Goal: Task Accomplishment & Management: Use online tool/utility

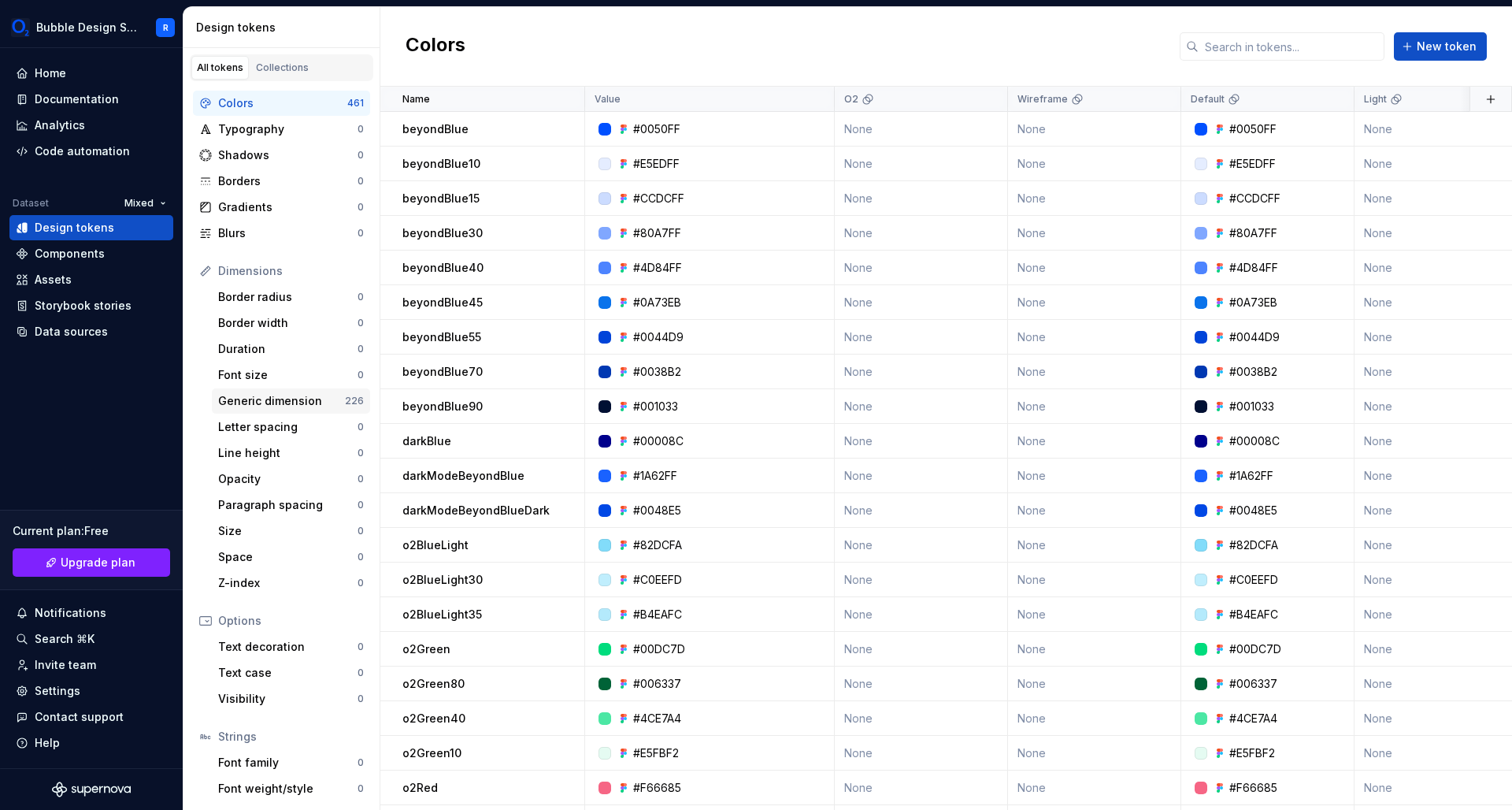
click at [296, 408] on div "Generic dimension 226" at bounding box center [291, 401] width 158 height 25
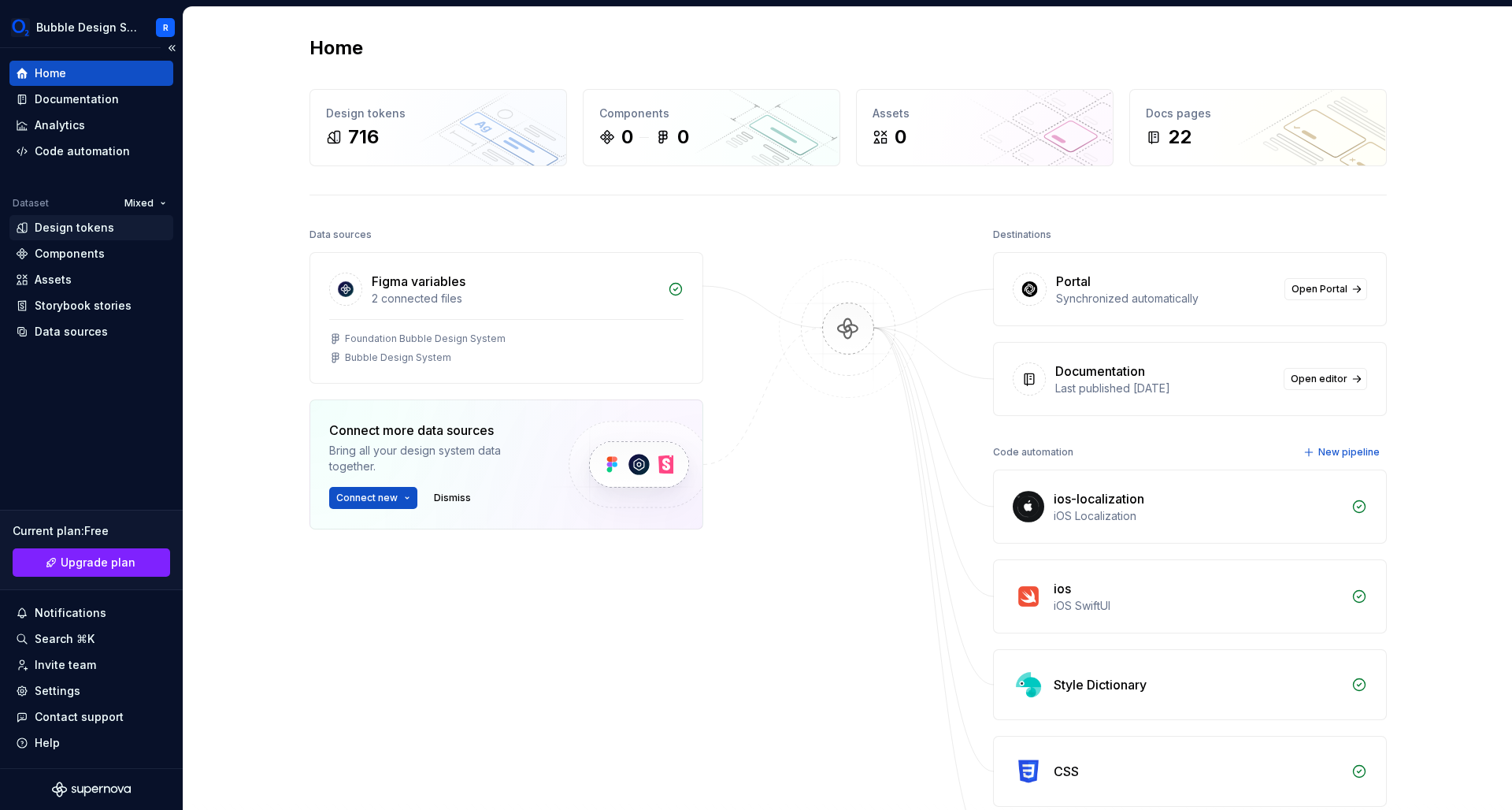
click at [78, 223] on div "Design tokens" at bounding box center [75, 228] width 80 height 16
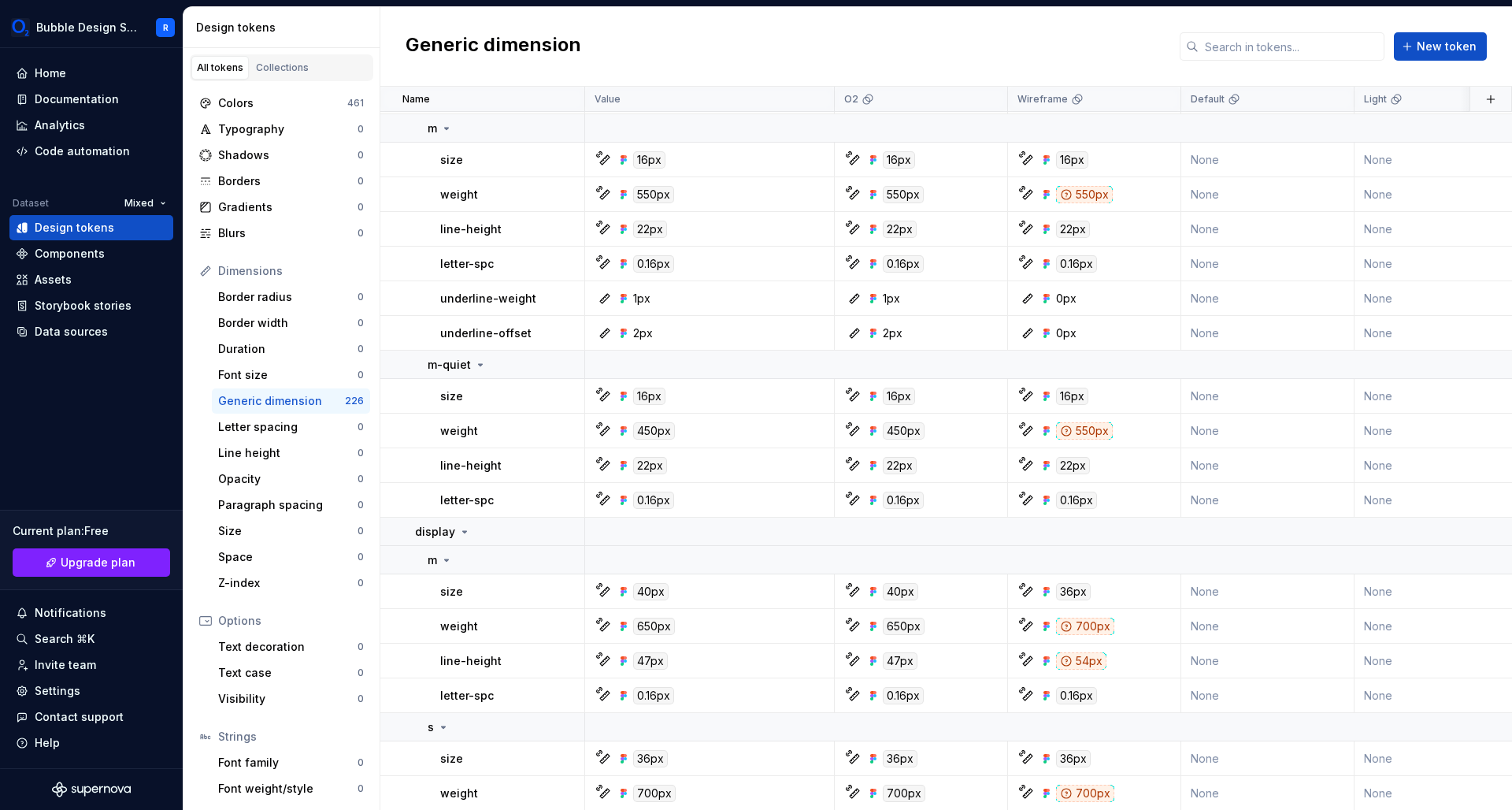
scroll to position [6219, 0]
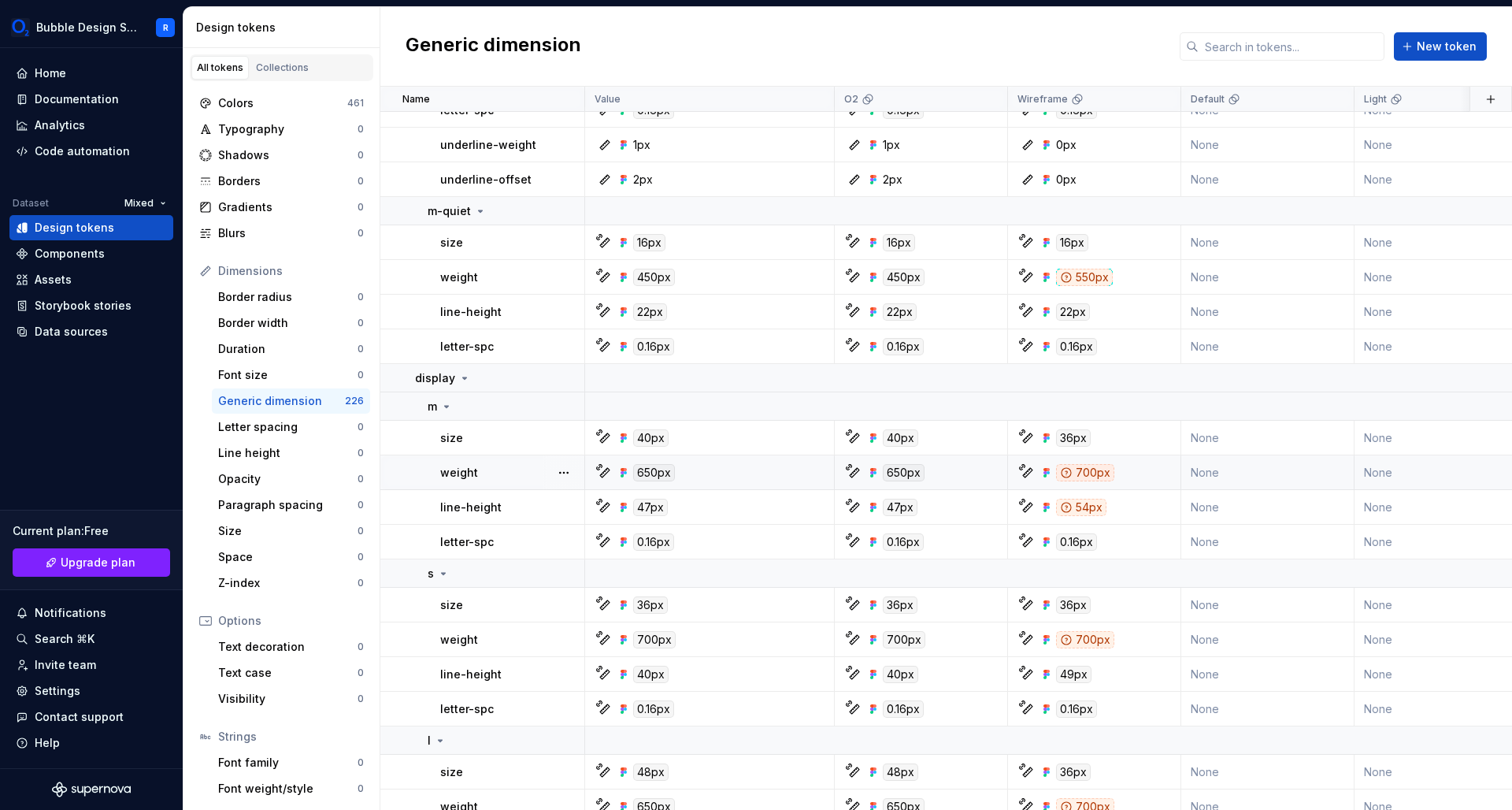
click at [1088, 468] on div "700px" at bounding box center [1085, 472] width 59 height 17
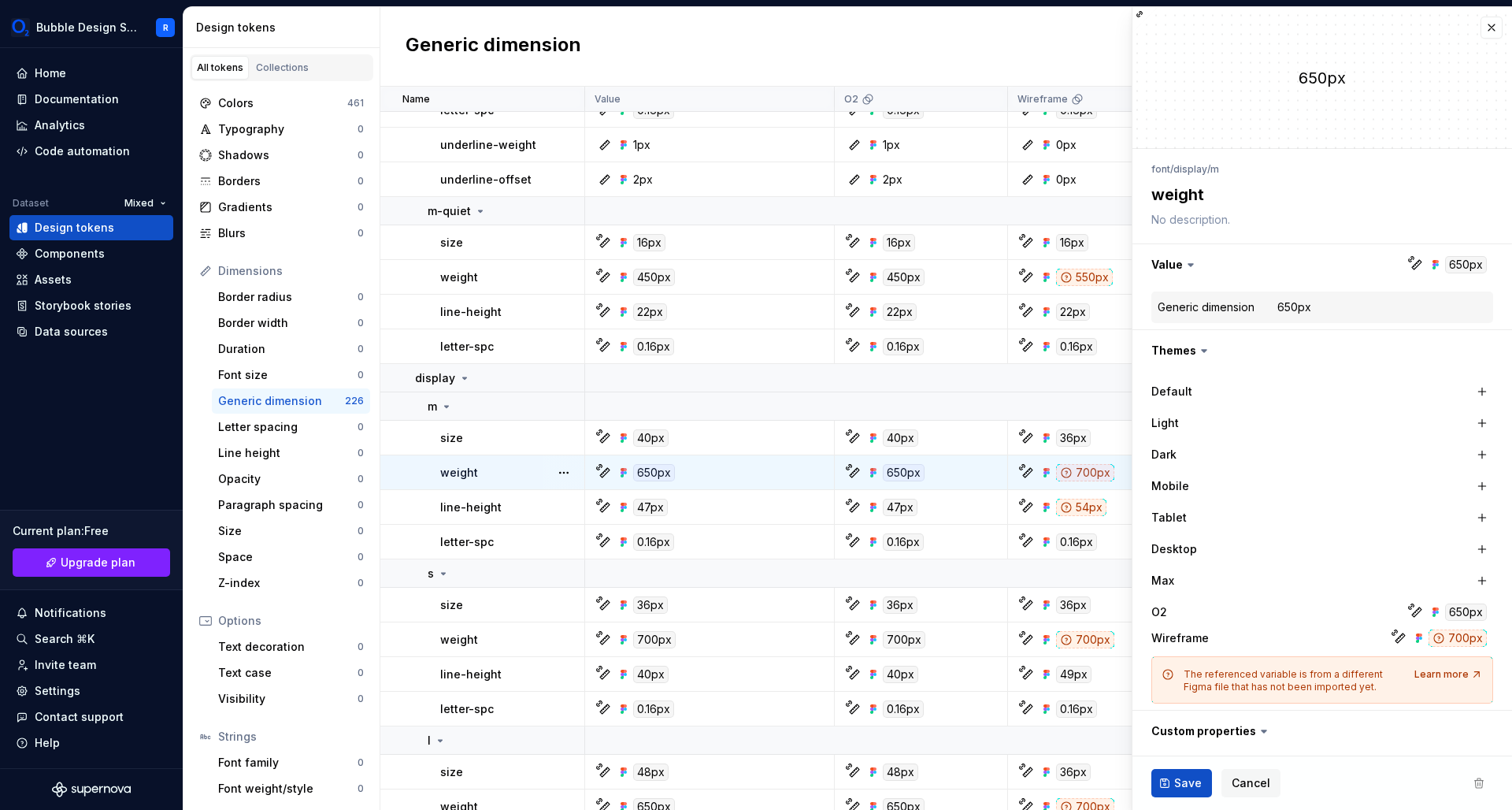
type textarea "*"
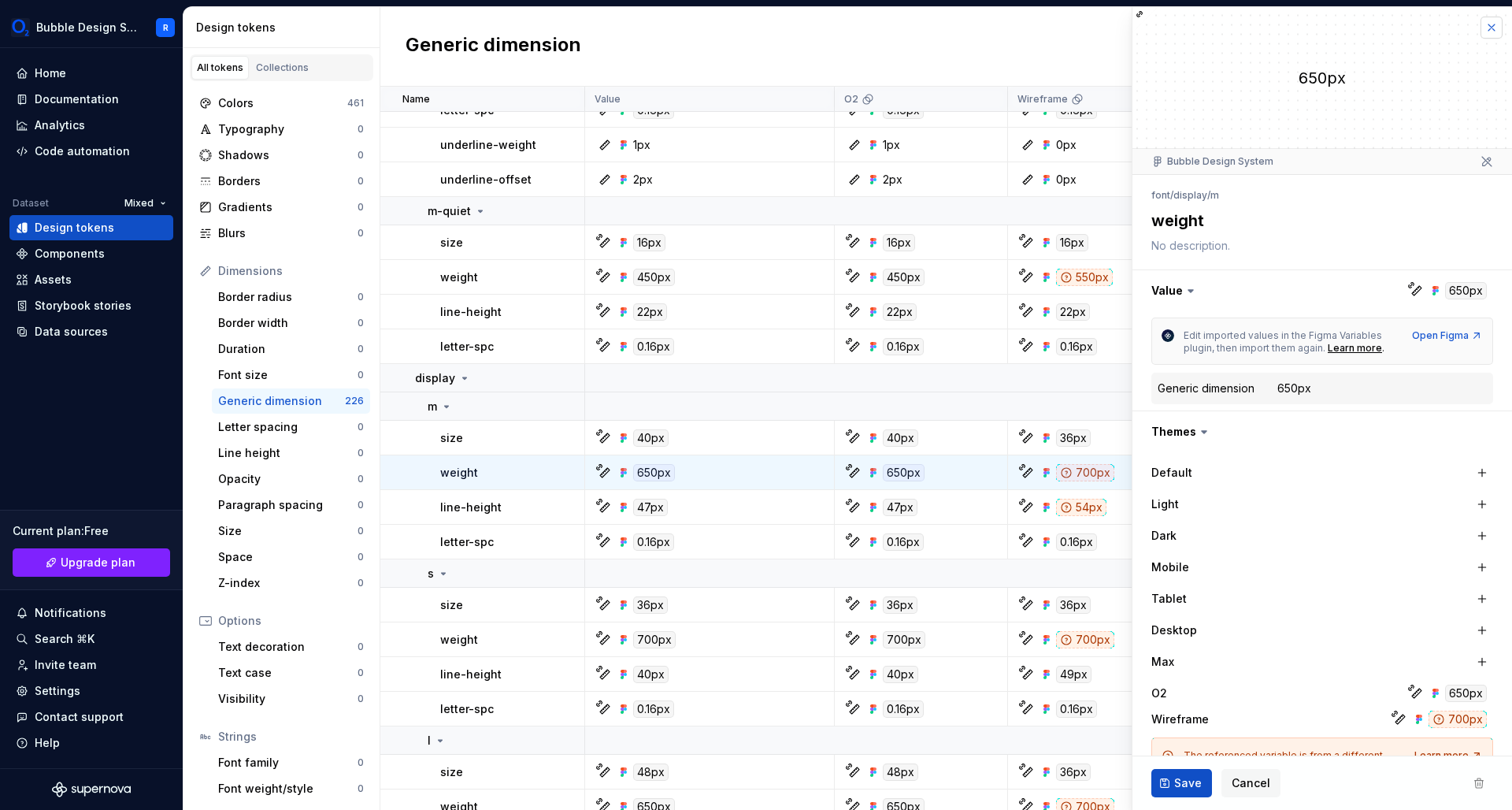
click at [1481, 25] on button "button" at bounding box center [1492, 27] width 22 height 22
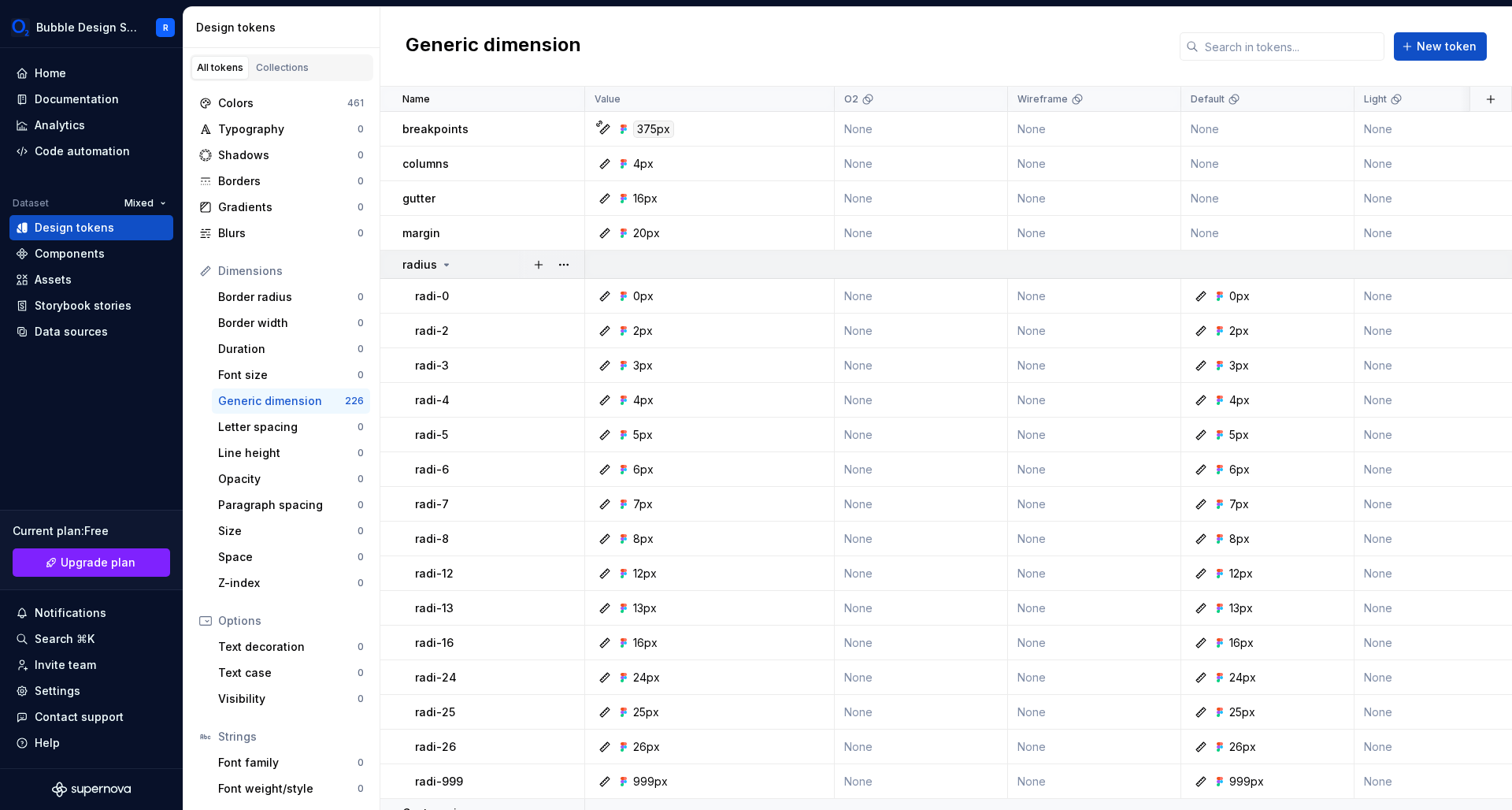
click at [437, 264] on div "radius" at bounding box center [427, 264] width 50 height 16
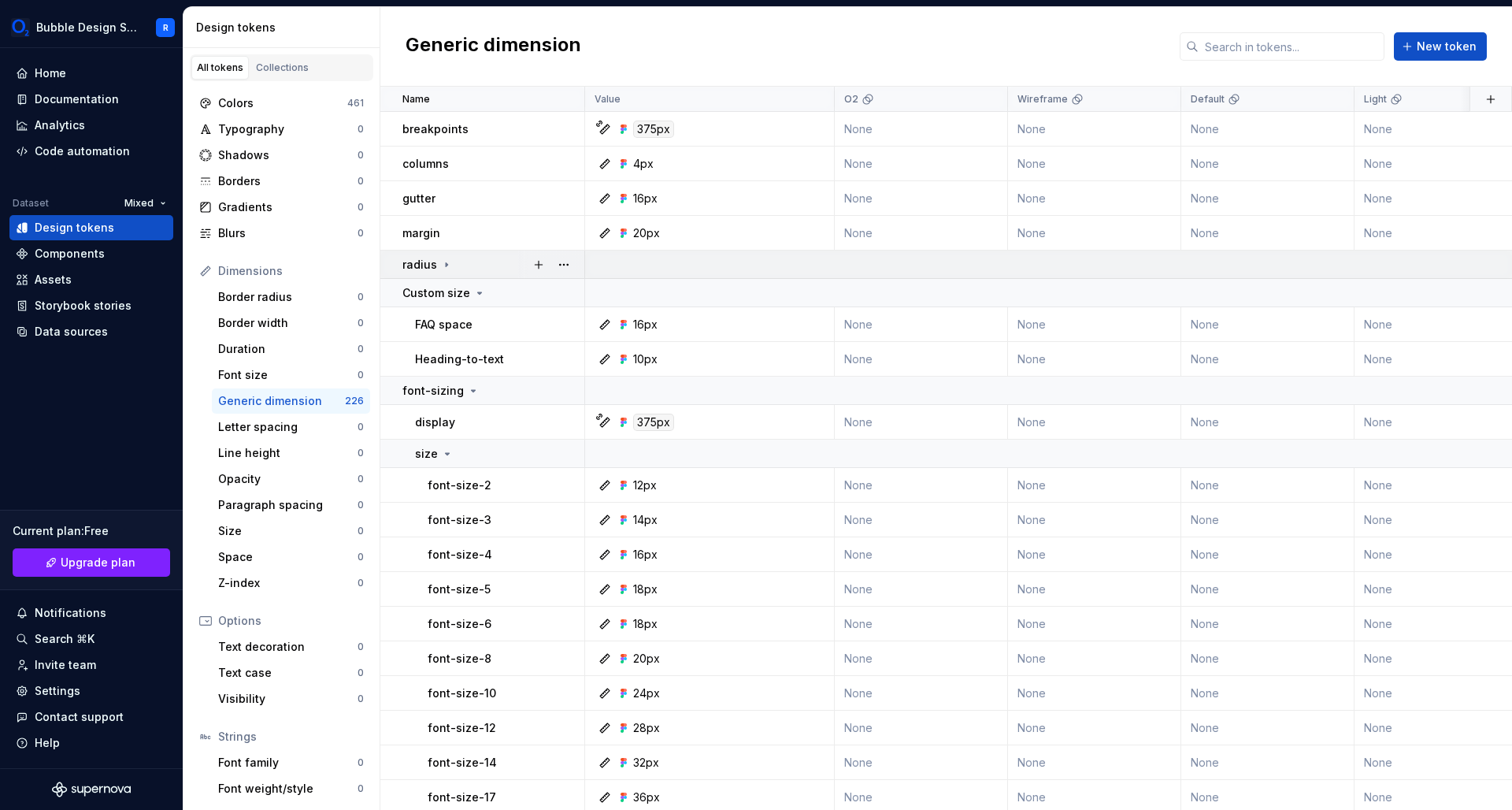
click at [442, 265] on icon at bounding box center [447, 264] width 13 height 13
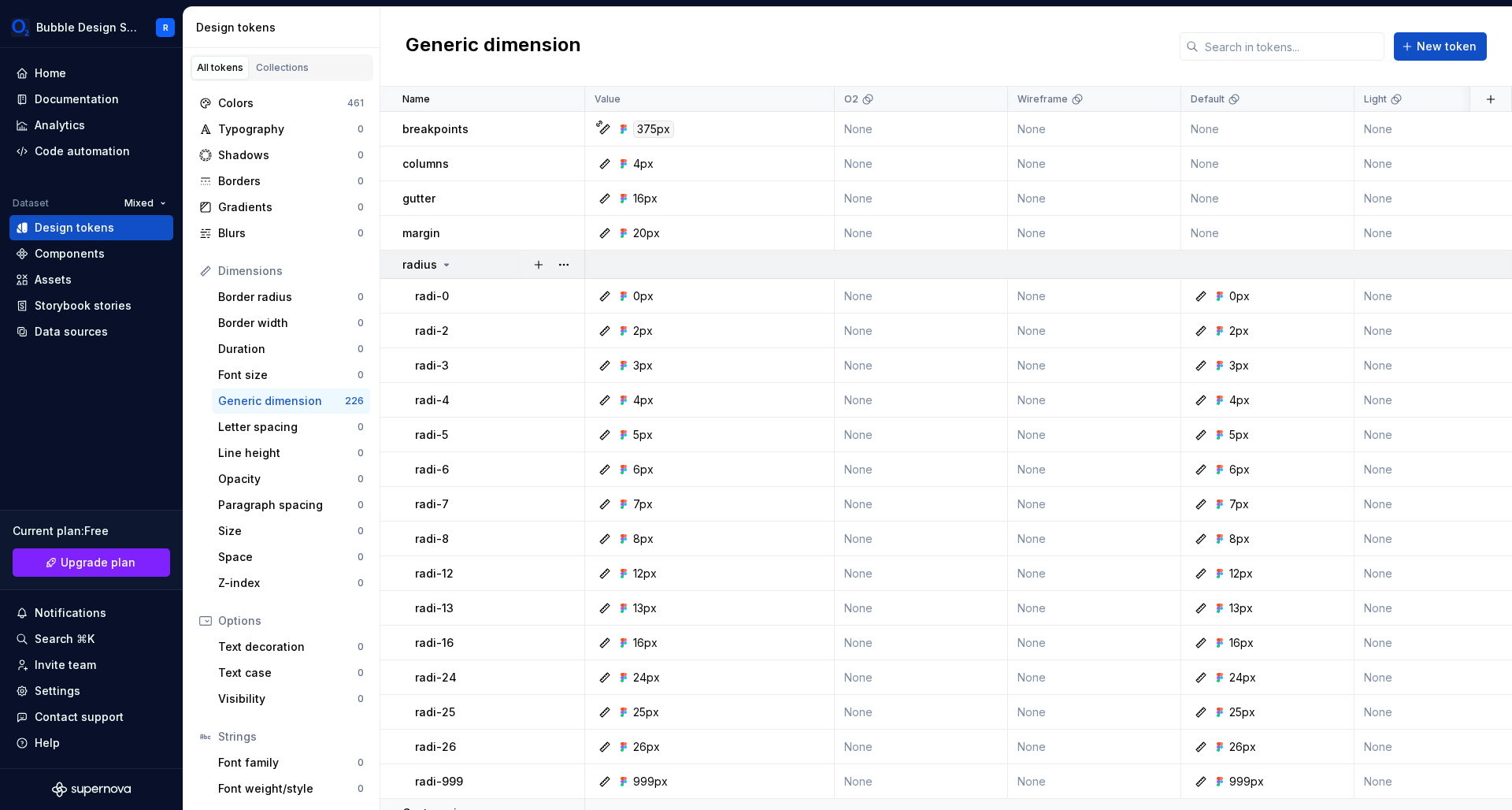
click at [445, 265] on icon at bounding box center [447, 265] width 4 height 2
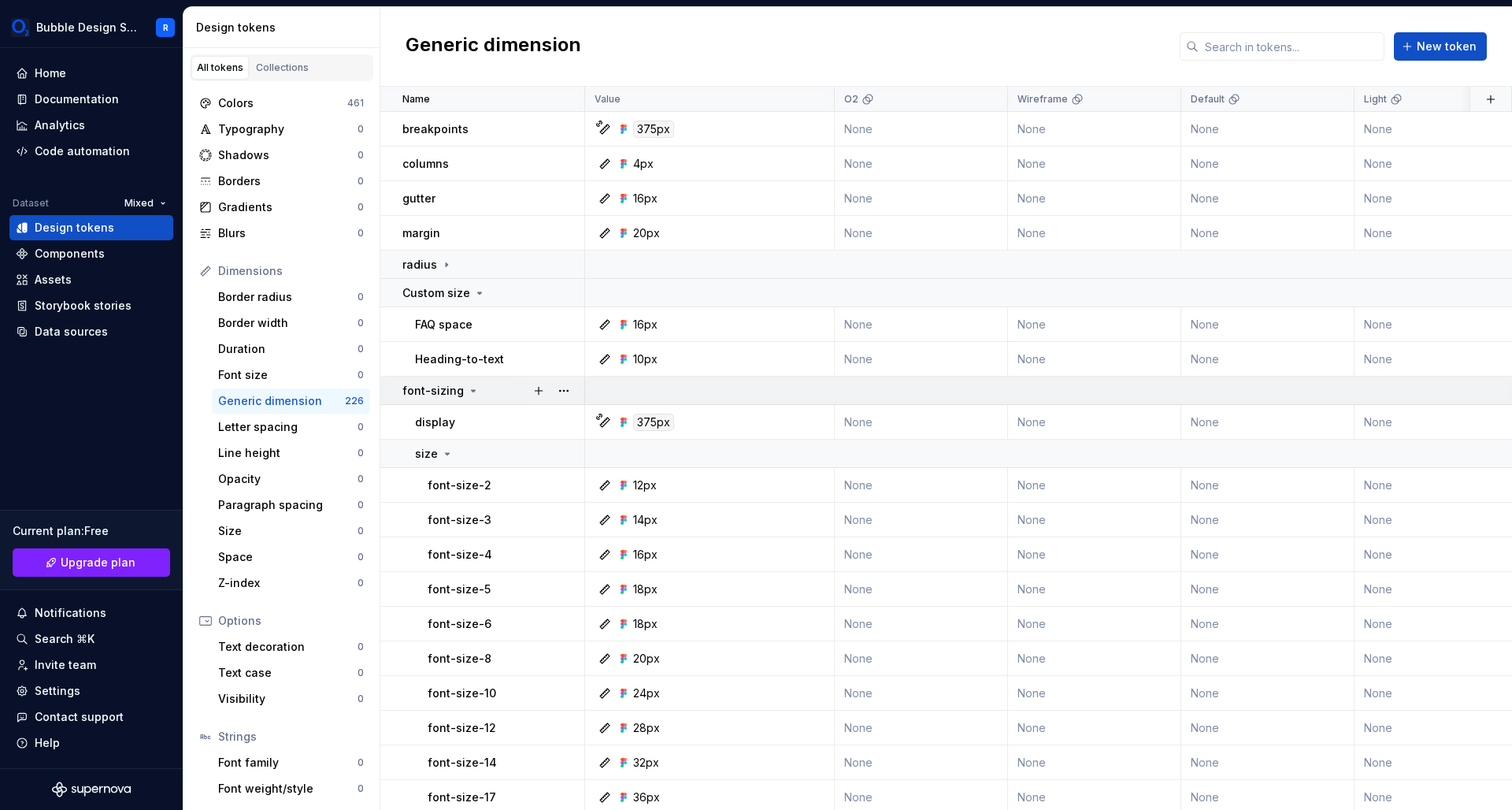
click at [472, 391] on icon at bounding box center [474, 391] width 4 height 2
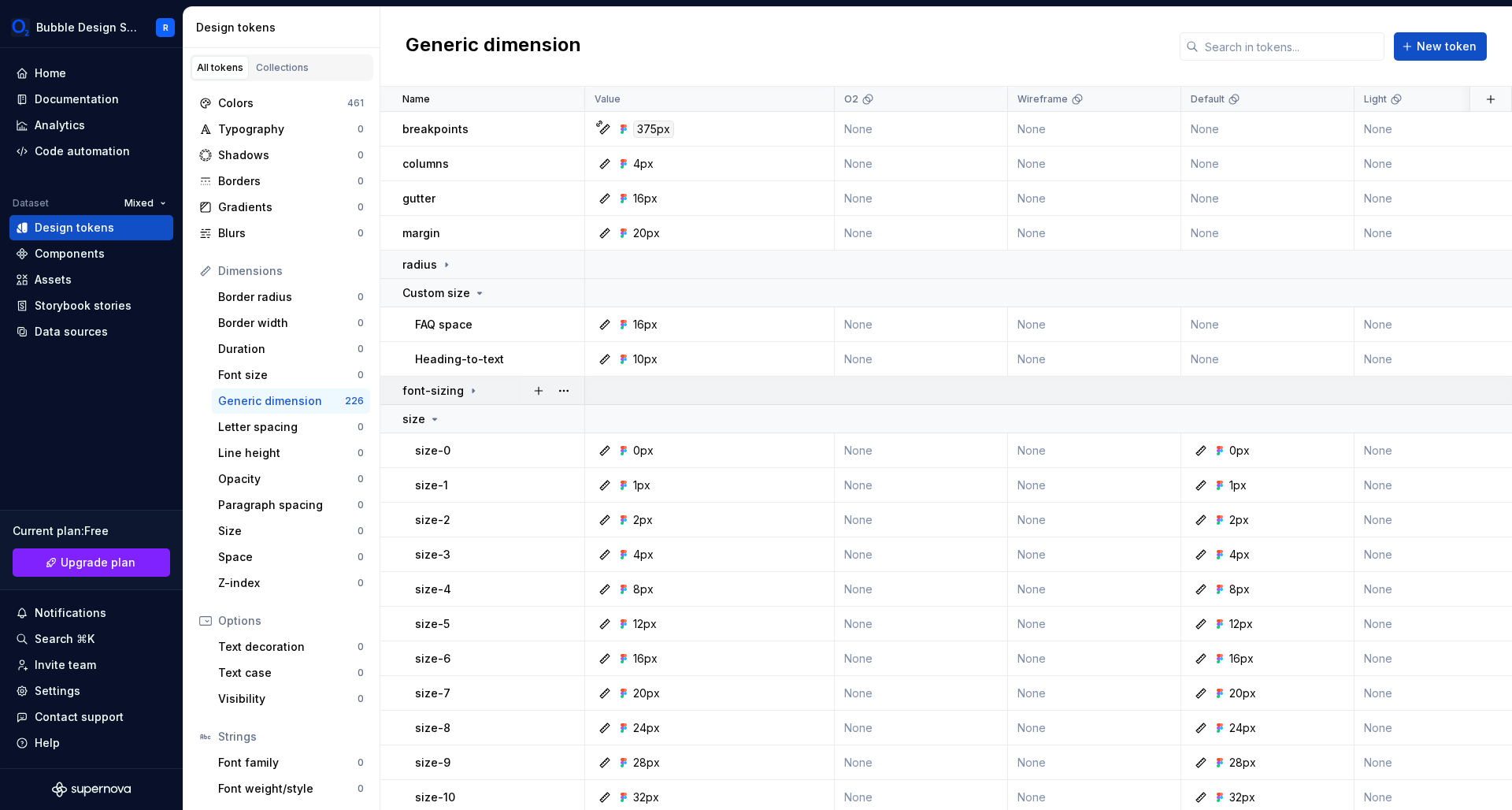
click at [473, 391] on icon at bounding box center [474, 390] width 2 height 4
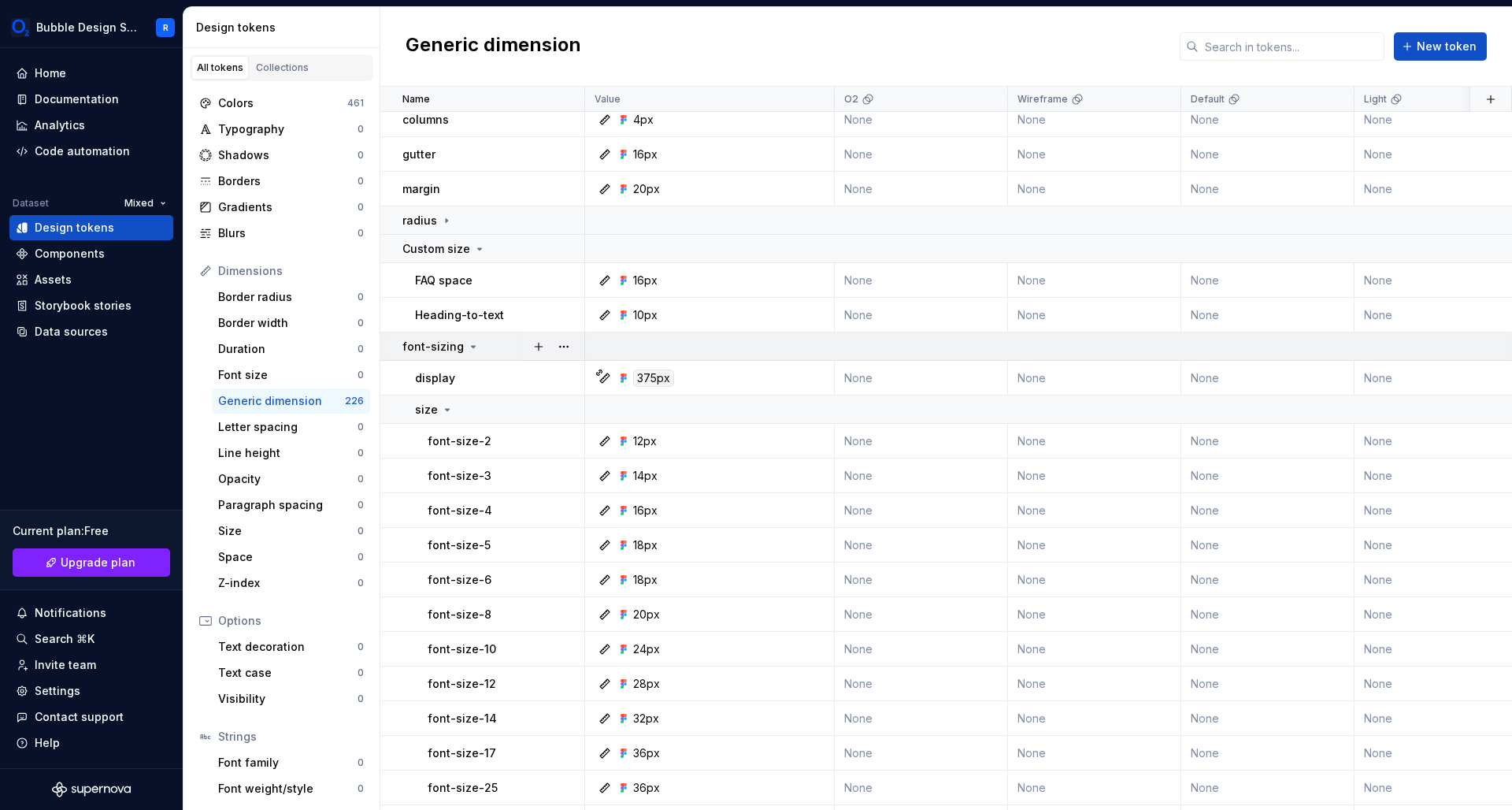
scroll to position [26, 0]
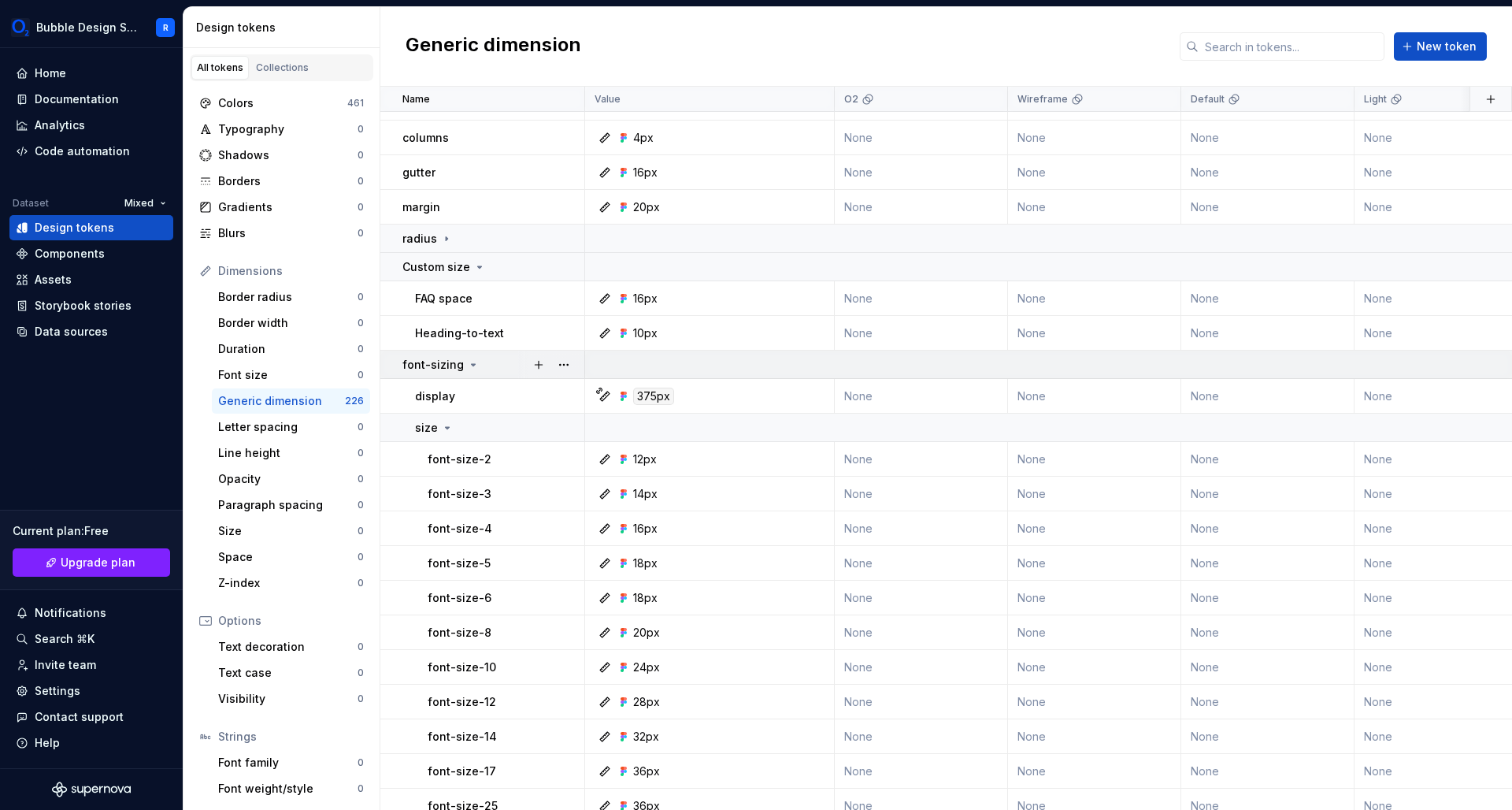
click at [468, 366] on icon at bounding box center [473, 364] width 13 height 13
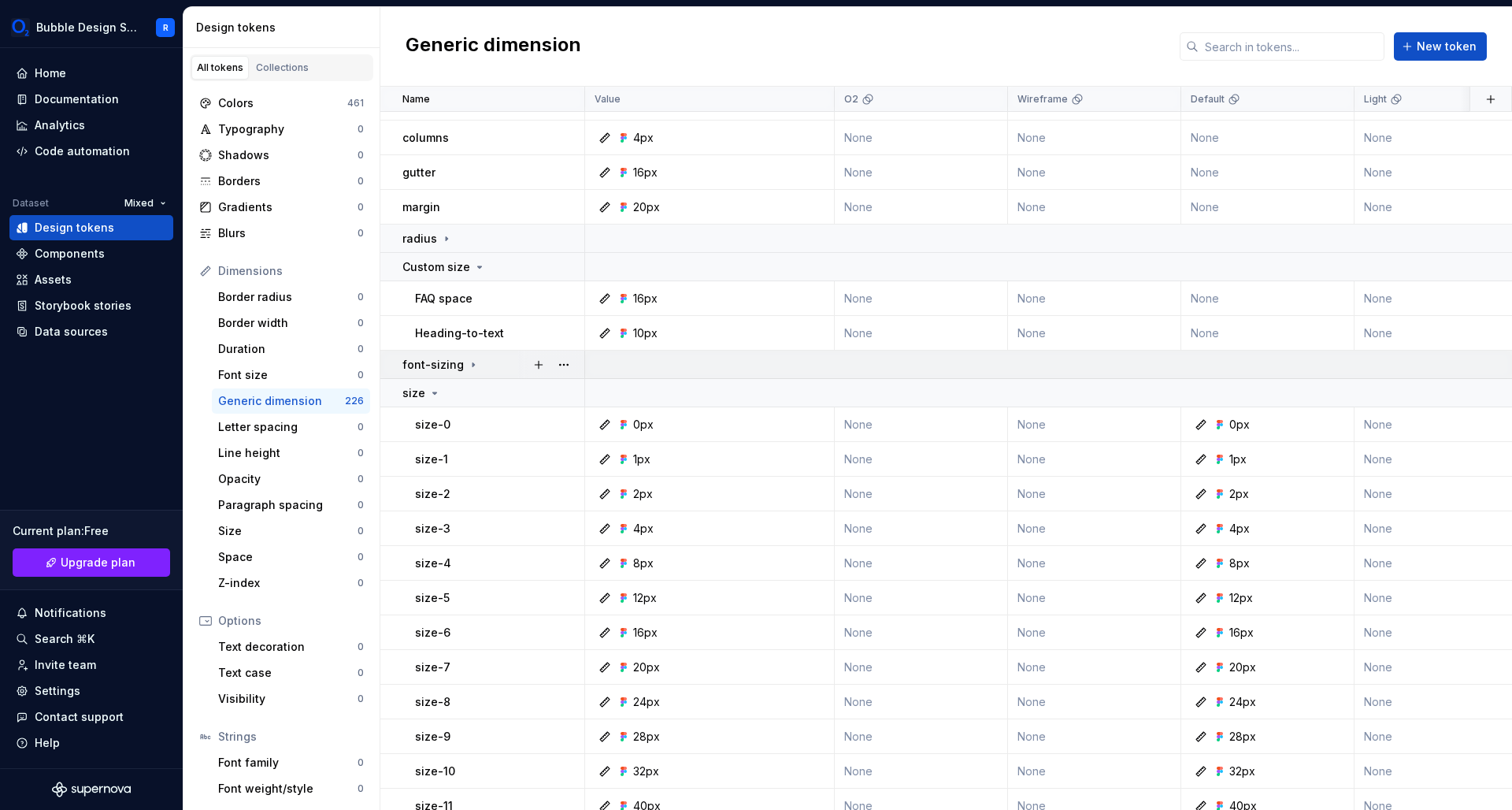
click at [473, 366] on icon at bounding box center [474, 364] width 2 height 4
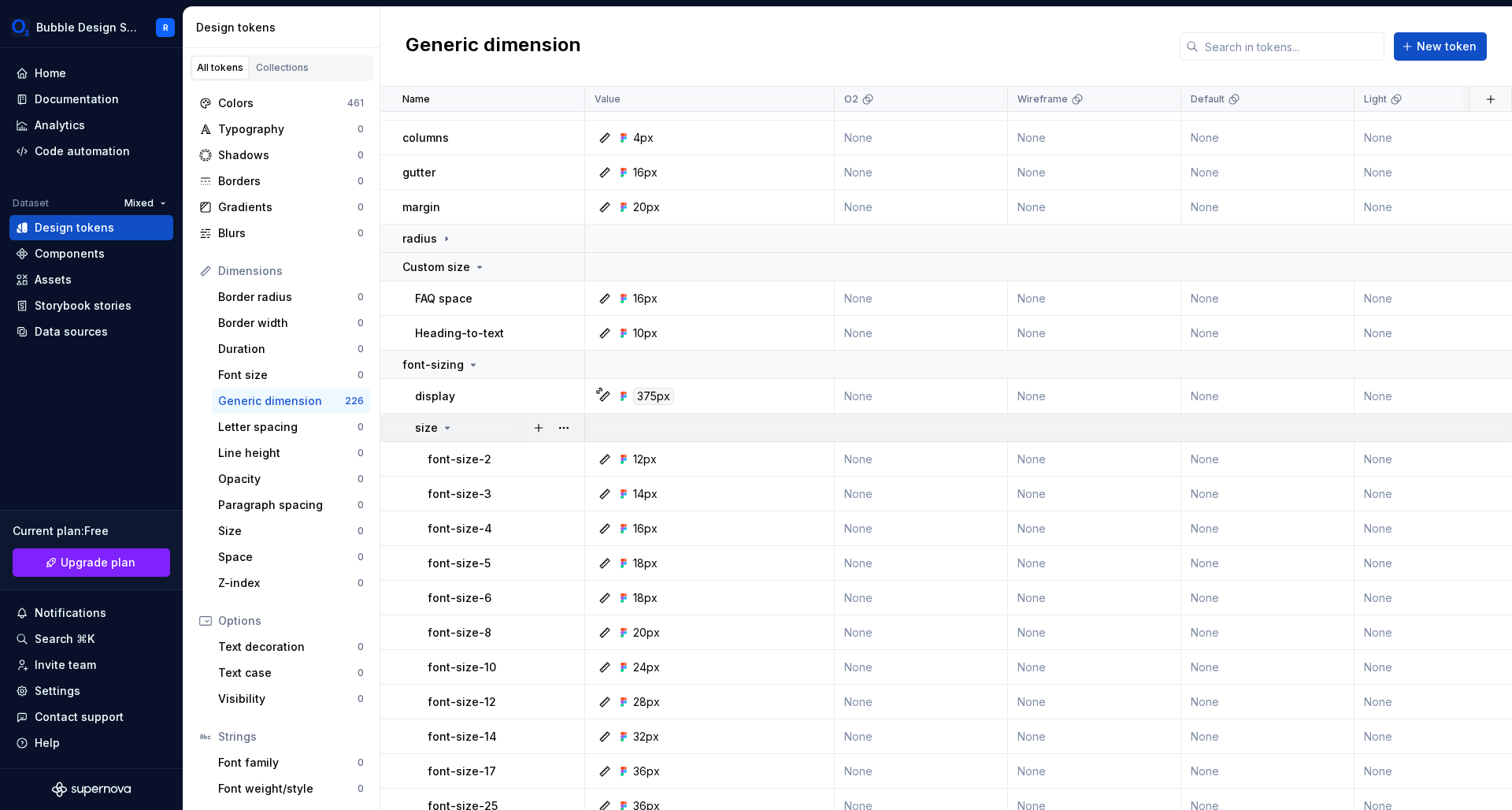
click at [446, 430] on icon at bounding box center [447, 427] width 13 height 13
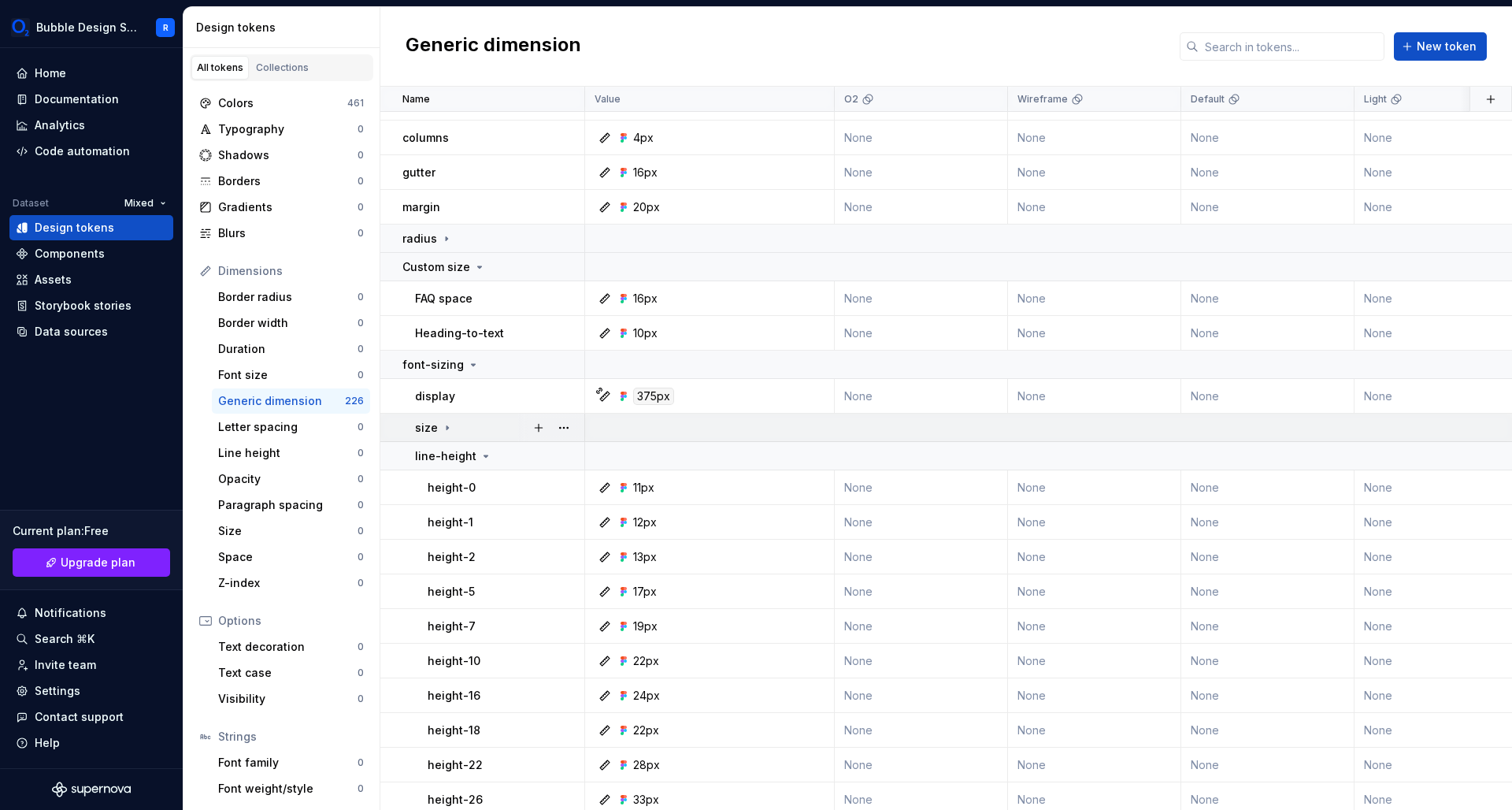
click at [446, 430] on icon at bounding box center [447, 427] width 13 height 13
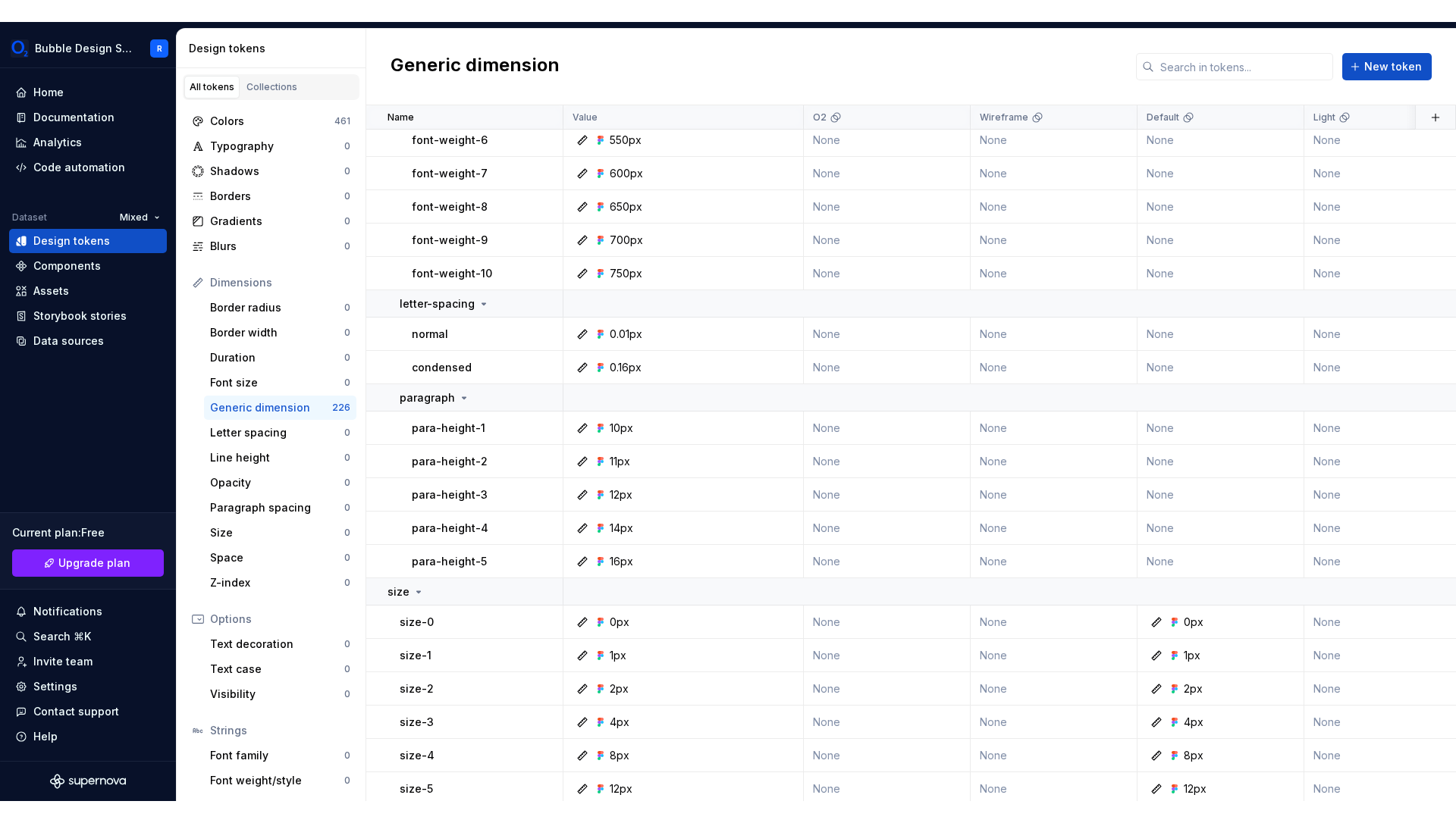
scroll to position [1488, 0]
